Goal: Find contact information: Find contact information

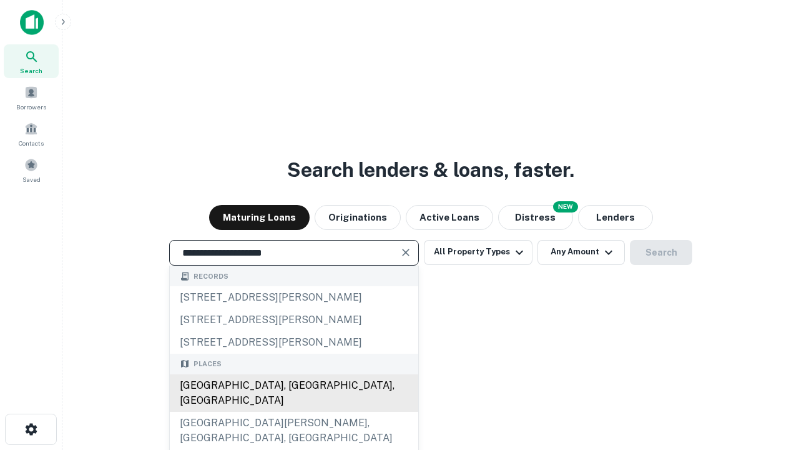
click at [294, 412] on div "[GEOGRAPHIC_DATA], [GEOGRAPHIC_DATA], [GEOGRAPHIC_DATA]" at bounding box center [294, 392] width 249 height 37
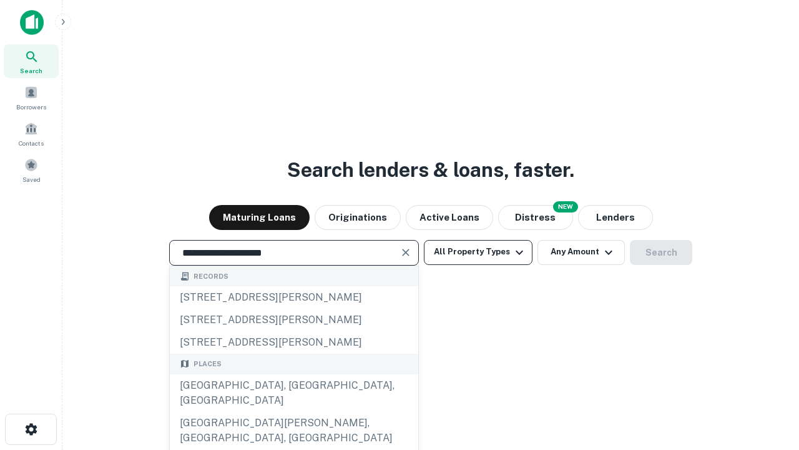
type input "**********"
click at [478, 252] on button "All Property Types" at bounding box center [478, 252] width 109 height 25
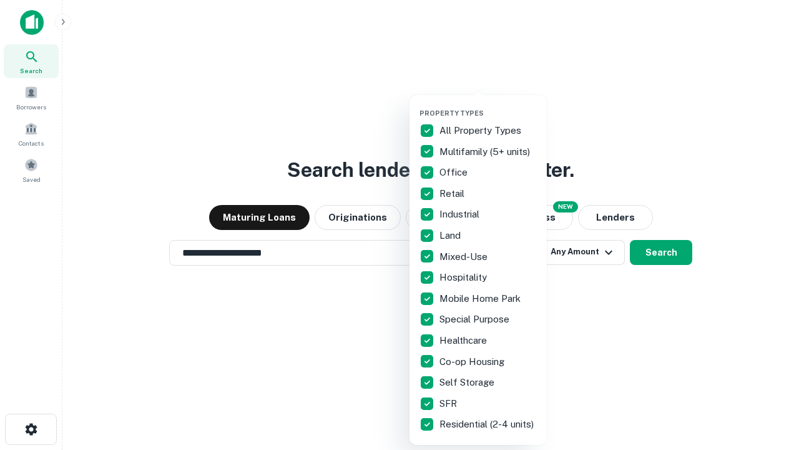
click at [488, 105] on button "button" at bounding box center [488, 105] width 137 height 1
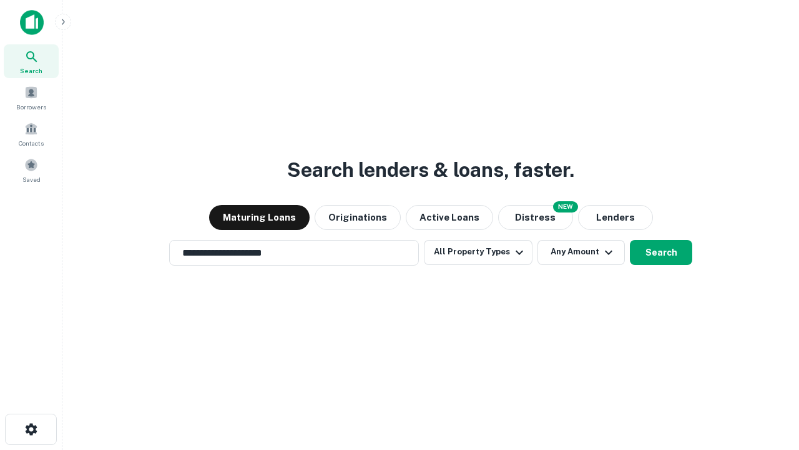
scroll to position [7, 151]
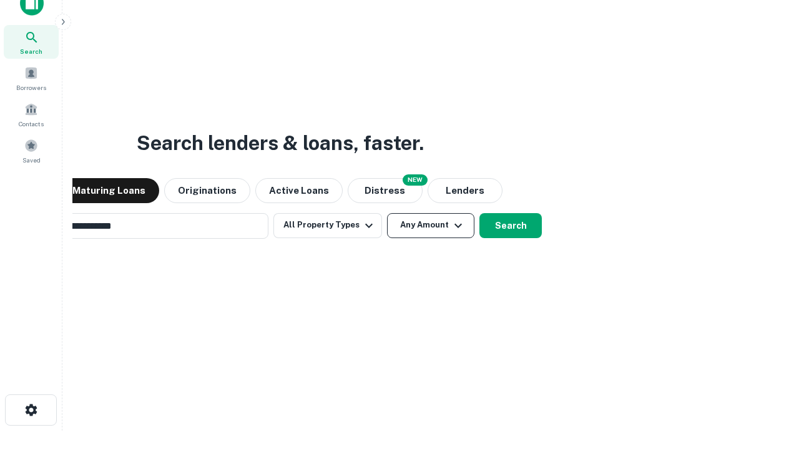
click at [387, 213] on button "Any Amount" at bounding box center [430, 225] width 87 height 25
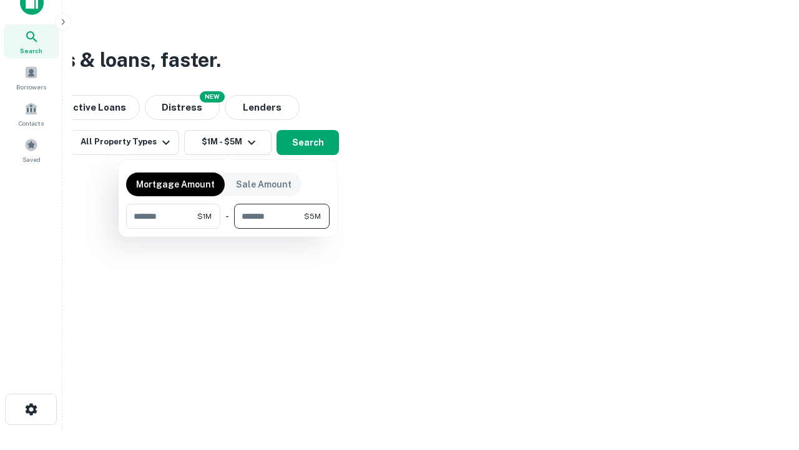
type input "*******"
click at [228, 229] on button "button" at bounding box center [228, 229] width 204 height 1
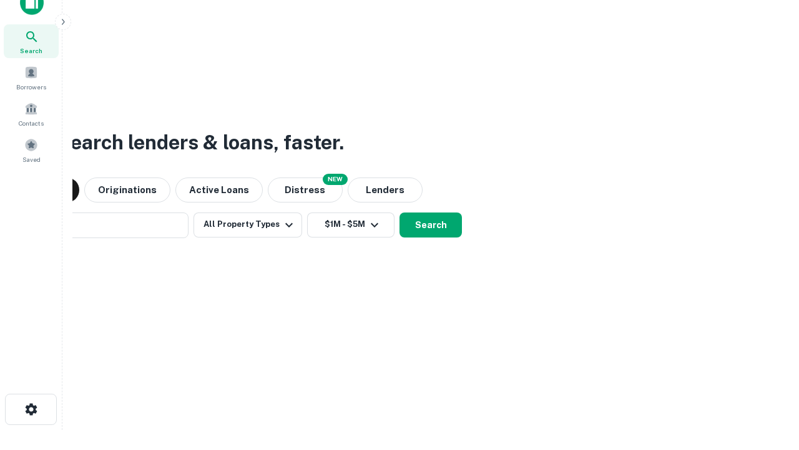
scroll to position [19, 0]
click at [400, 213] on button "Search" at bounding box center [431, 225] width 62 height 25
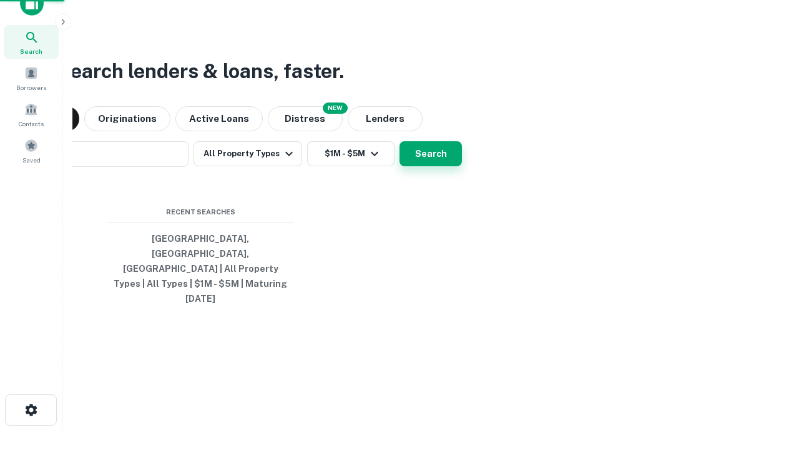
scroll to position [20, 0]
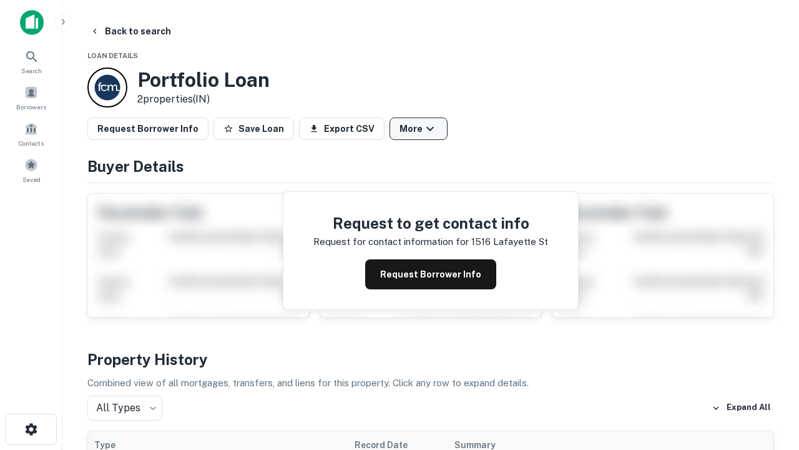
click at [418, 129] on button "More" at bounding box center [419, 128] width 58 height 22
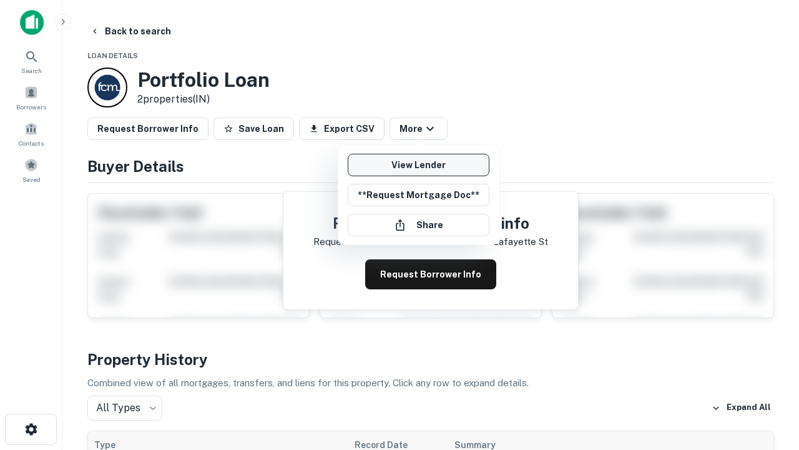
click at [418, 165] on link "View Lender" at bounding box center [419, 165] width 142 height 22
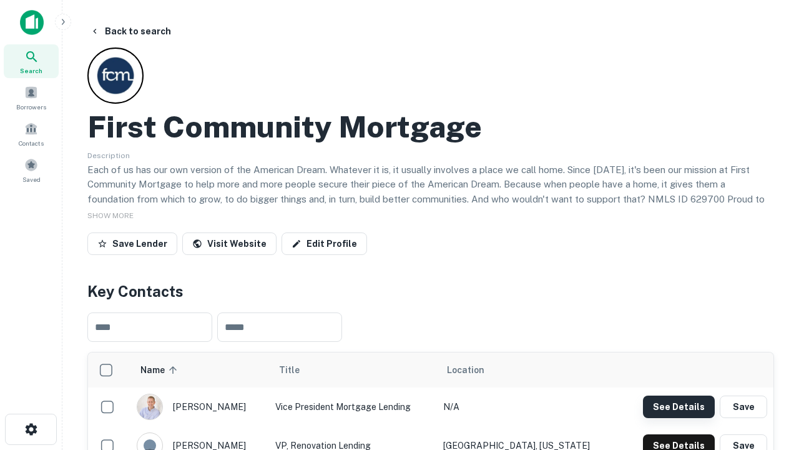
click at [679, 406] on button "See Details" at bounding box center [679, 406] width 72 height 22
click at [31, 429] on icon "button" at bounding box center [31, 429] width 15 height 15
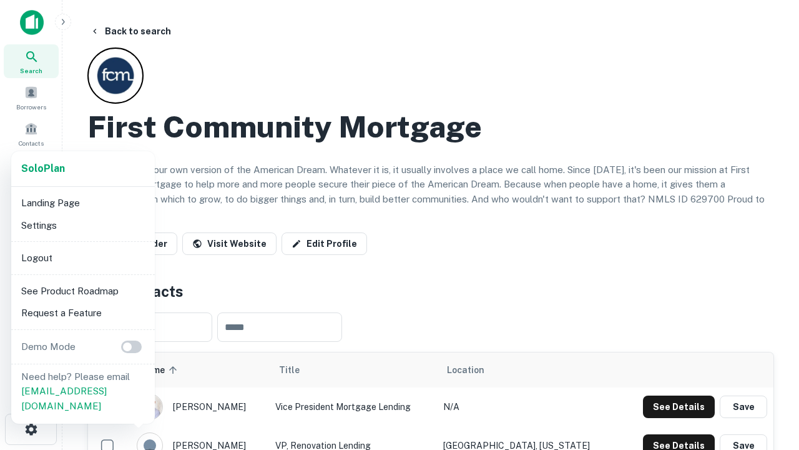
click at [82, 257] on li "Logout" at bounding box center [83, 258] width 134 height 22
